Goal: Transaction & Acquisition: Purchase product/service

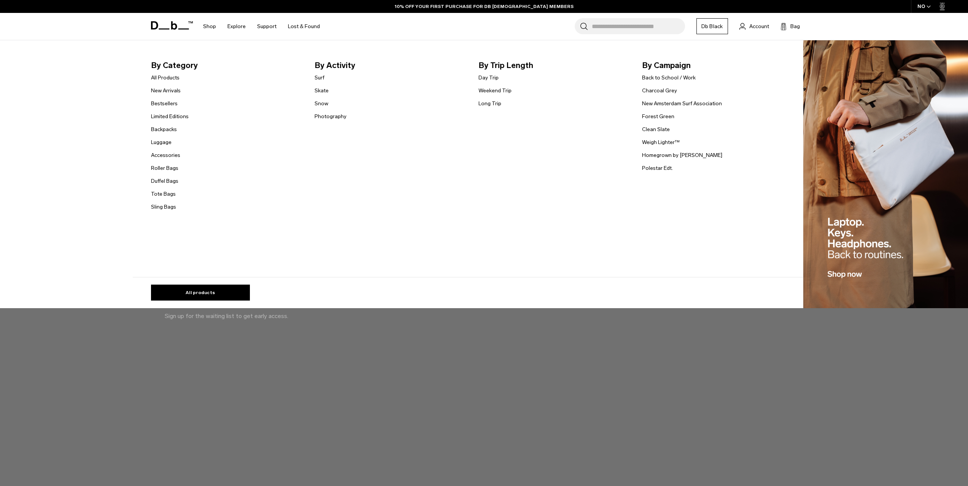
click at [204, 27] on link "Shop" at bounding box center [209, 26] width 13 height 27
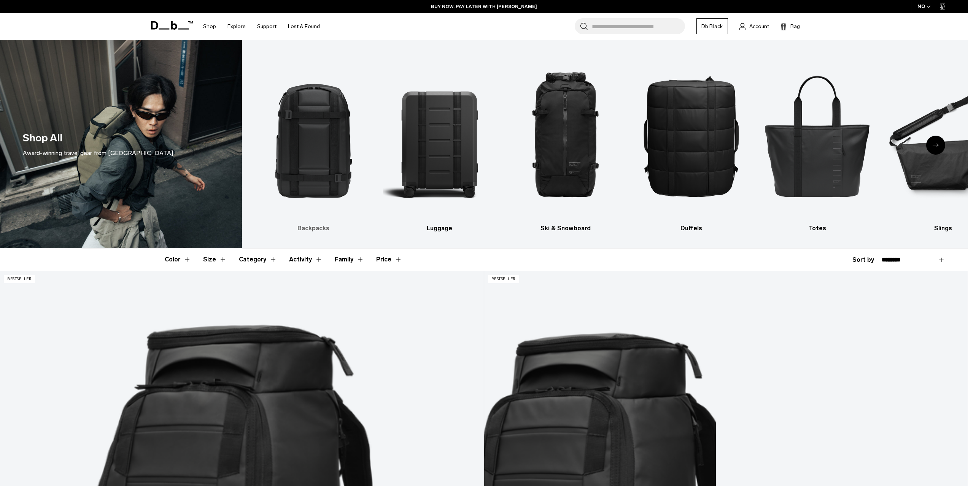
click at [335, 140] on img "1 / 10" at bounding box center [313, 135] width 113 height 169
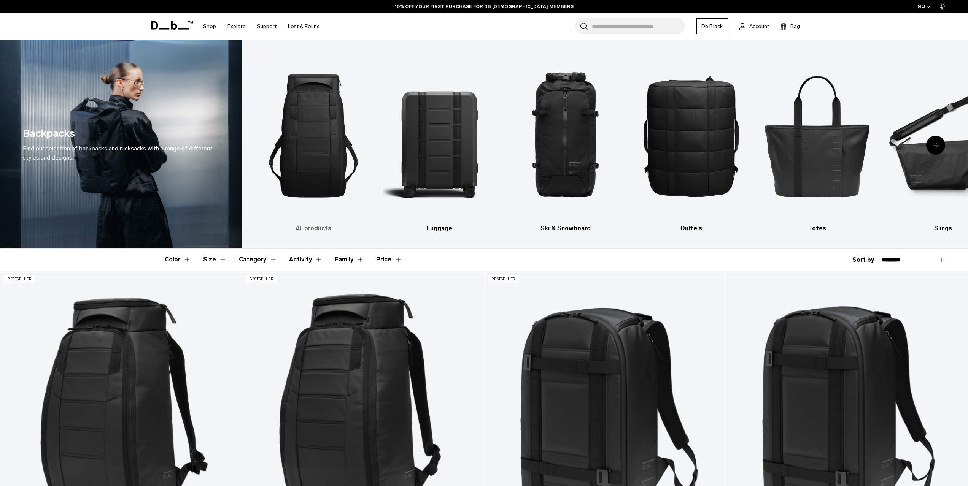
click at [315, 165] on img "1 / 10" at bounding box center [313, 135] width 113 height 169
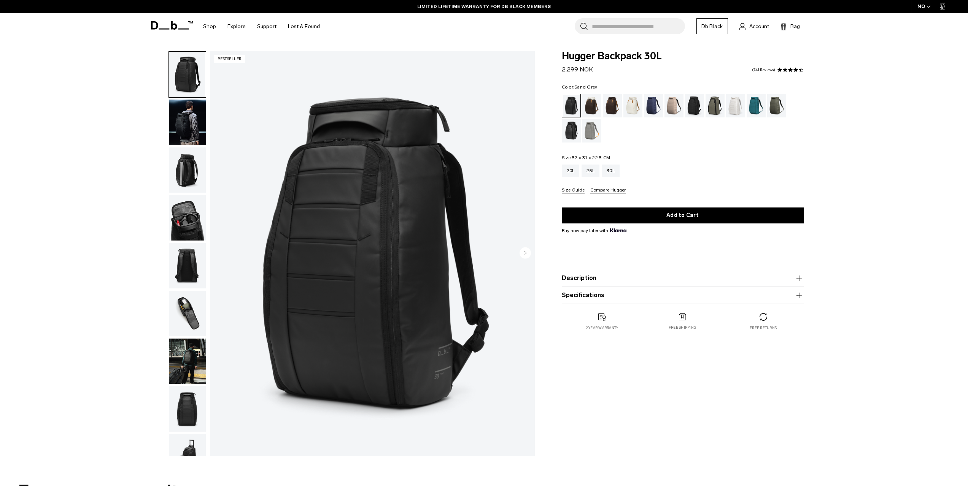
click at [586, 124] on div "Sand Grey" at bounding box center [591, 131] width 19 height 24
